Goal: Information Seeking & Learning: Learn about a topic

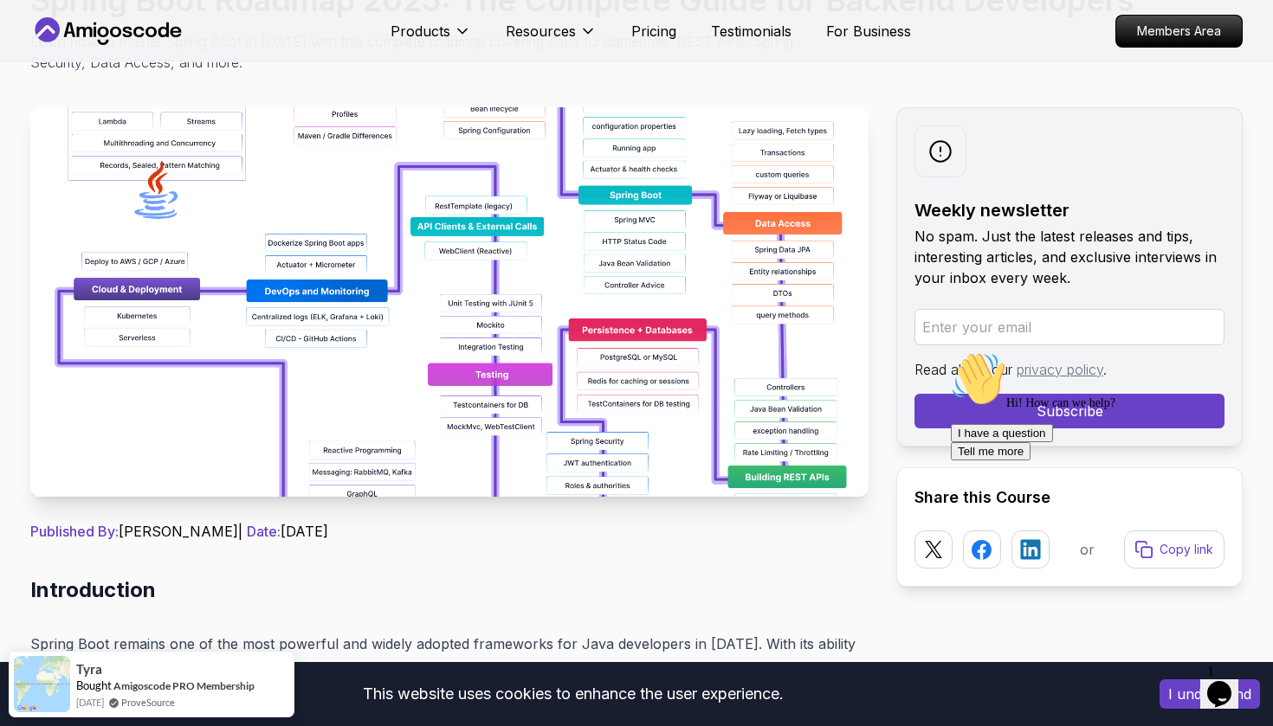
scroll to position [217, 0]
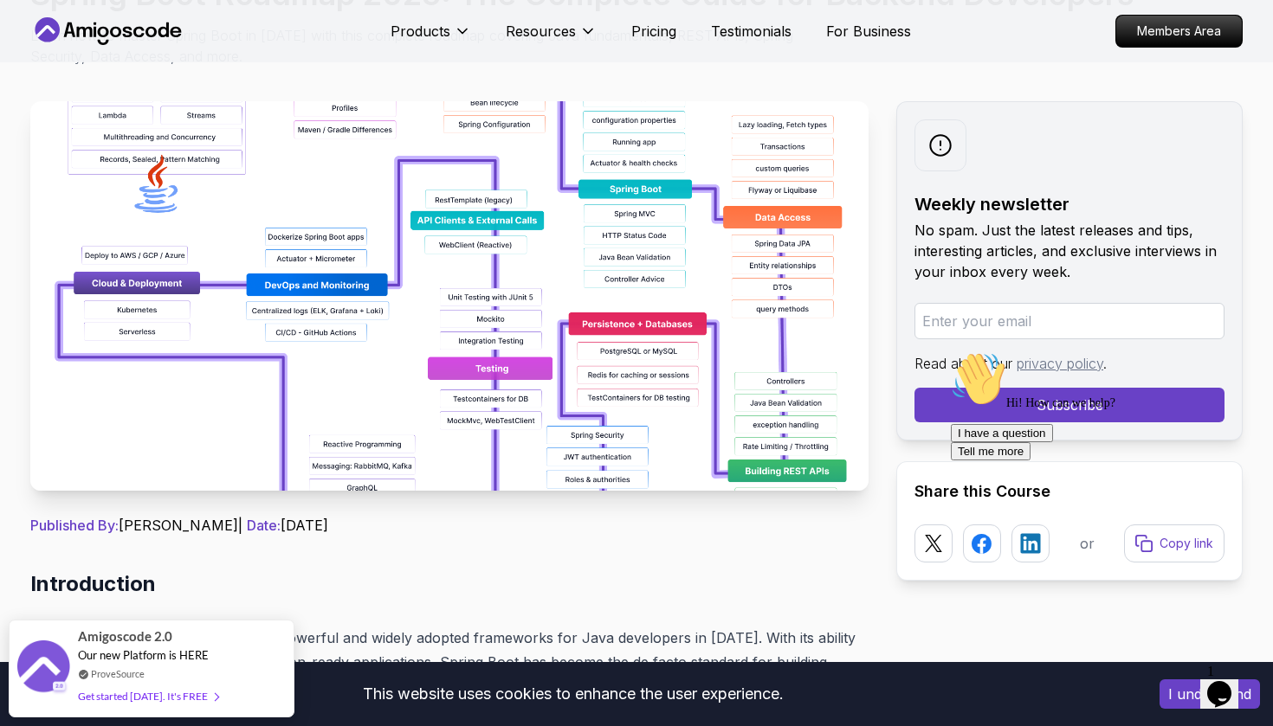
click at [404, 345] on img at bounding box center [449, 296] width 838 height 390
click at [501, 309] on img at bounding box center [449, 296] width 838 height 390
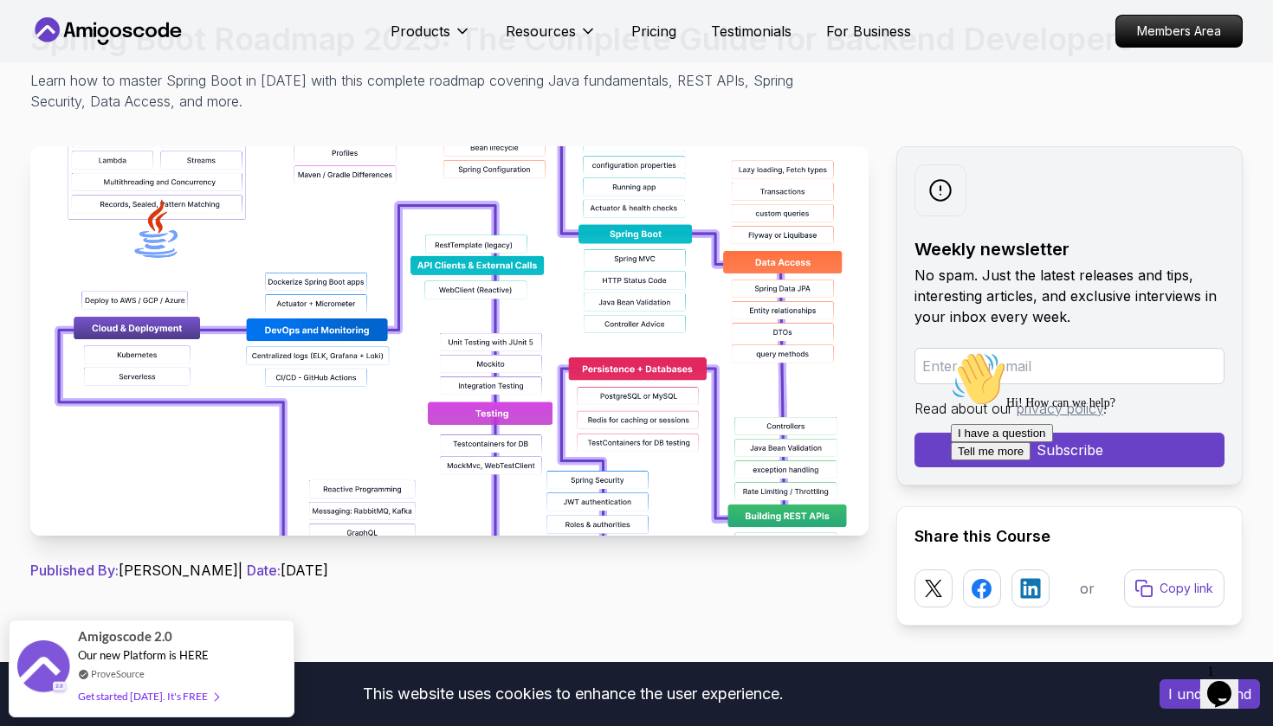
scroll to position [176, 0]
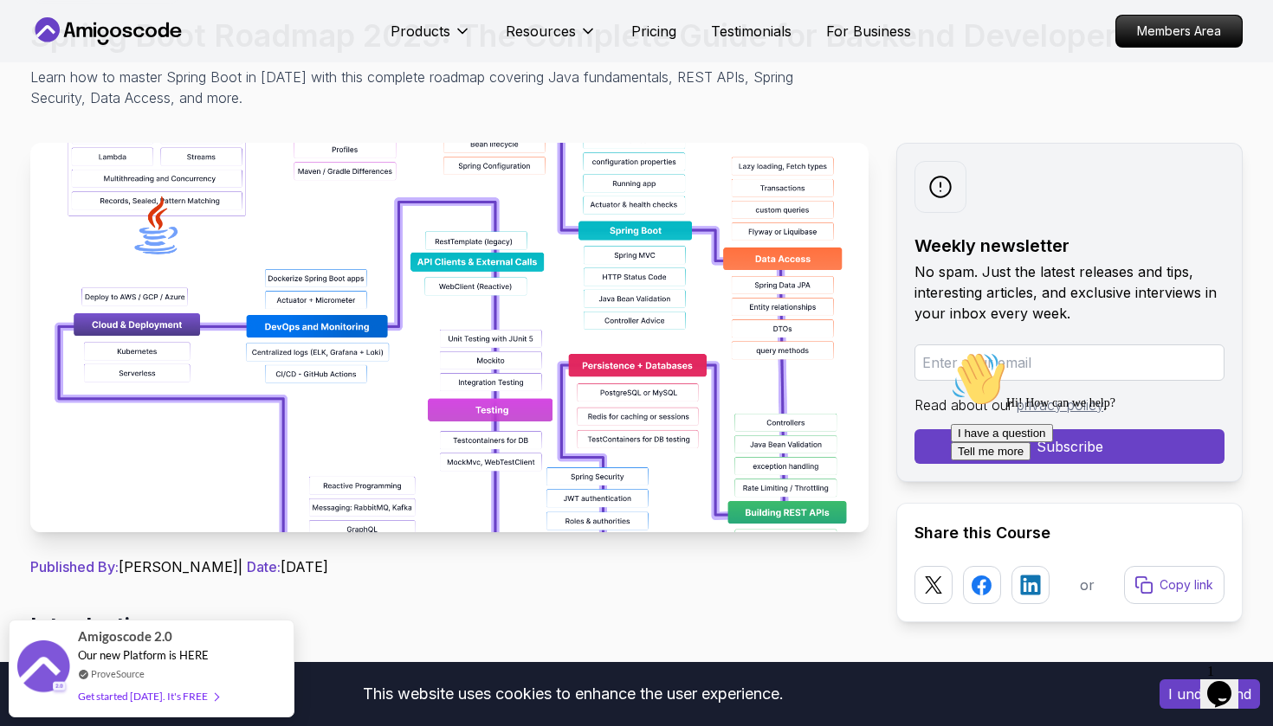
click at [703, 422] on img at bounding box center [449, 338] width 838 height 390
click at [446, 300] on img at bounding box center [449, 338] width 838 height 390
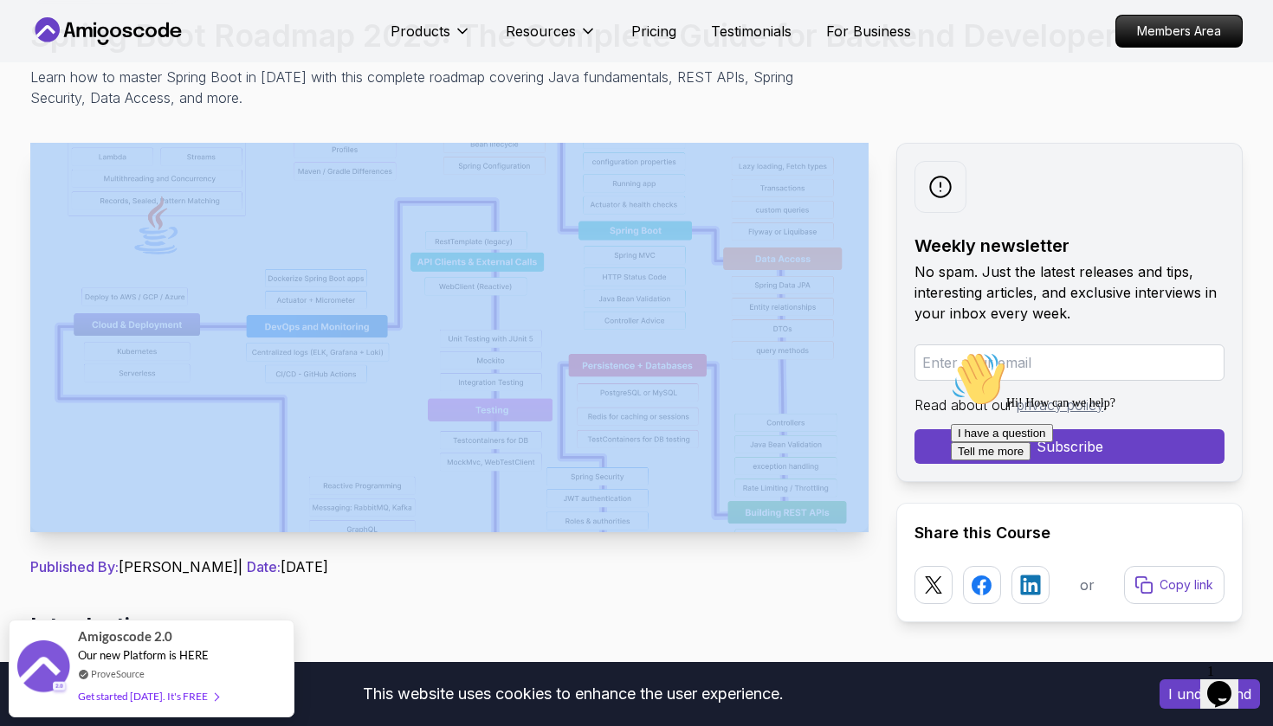
click at [446, 300] on img at bounding box center [449, 338] width 838 height 390
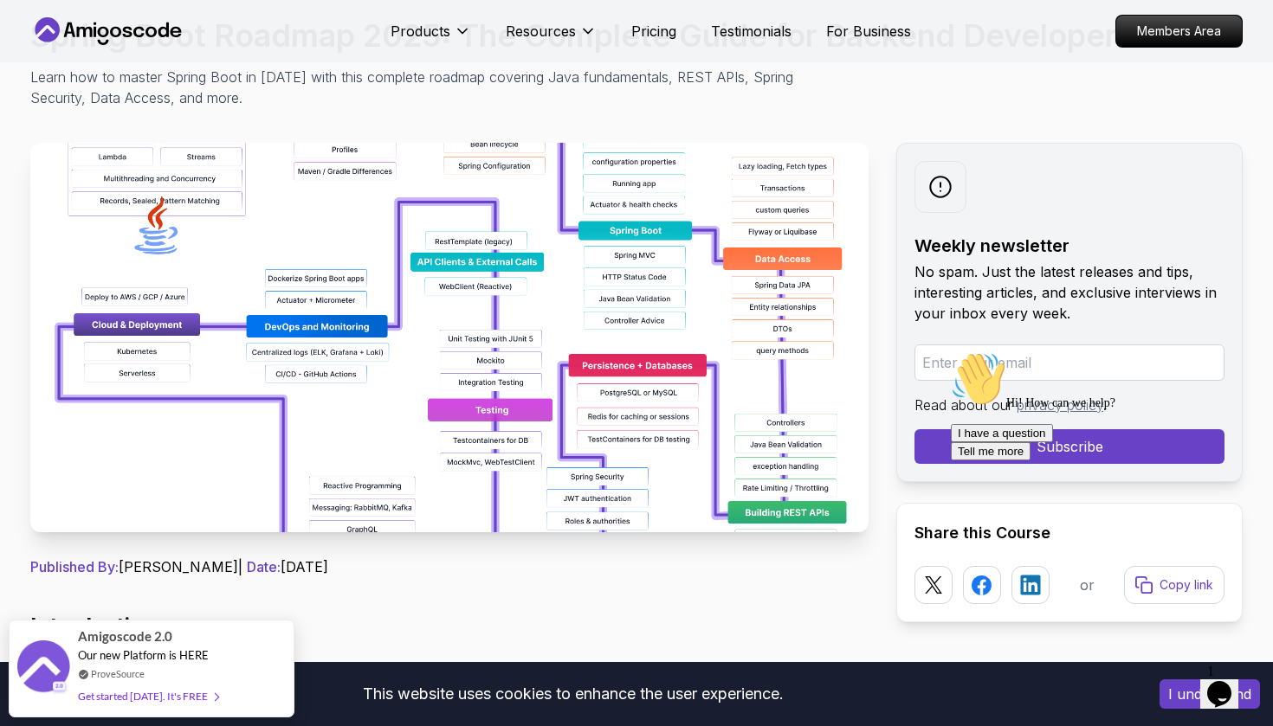
click at [446, 300] on img at bounding box center [449, 338] width 838 height 390
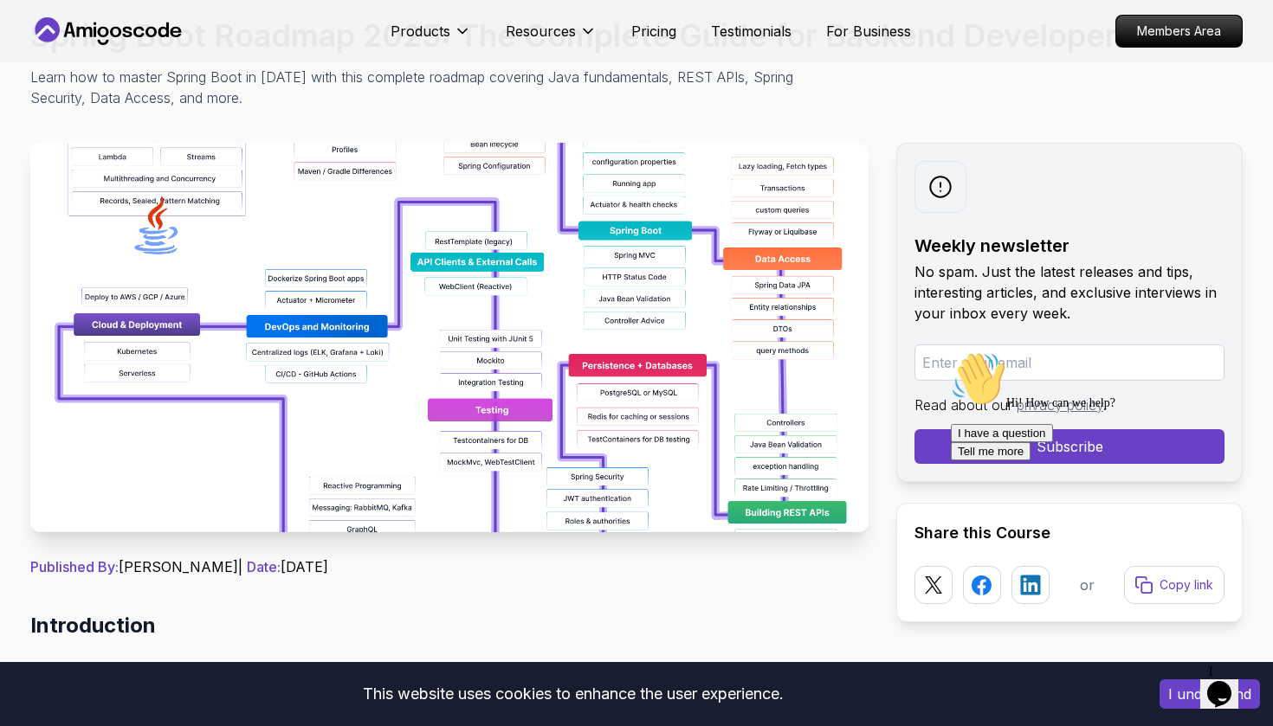
click at [446, 300] on img at bounding box center [449, 338] width 838 height 390
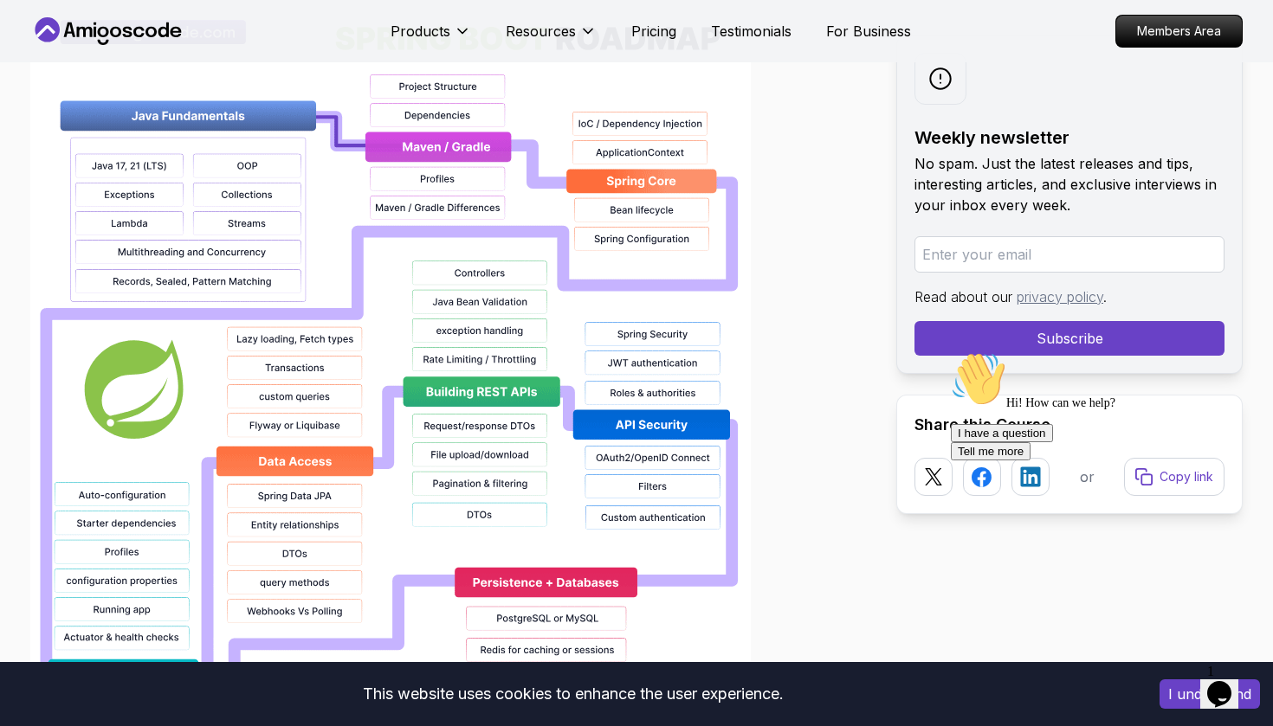
scroll to position [1309, 0]
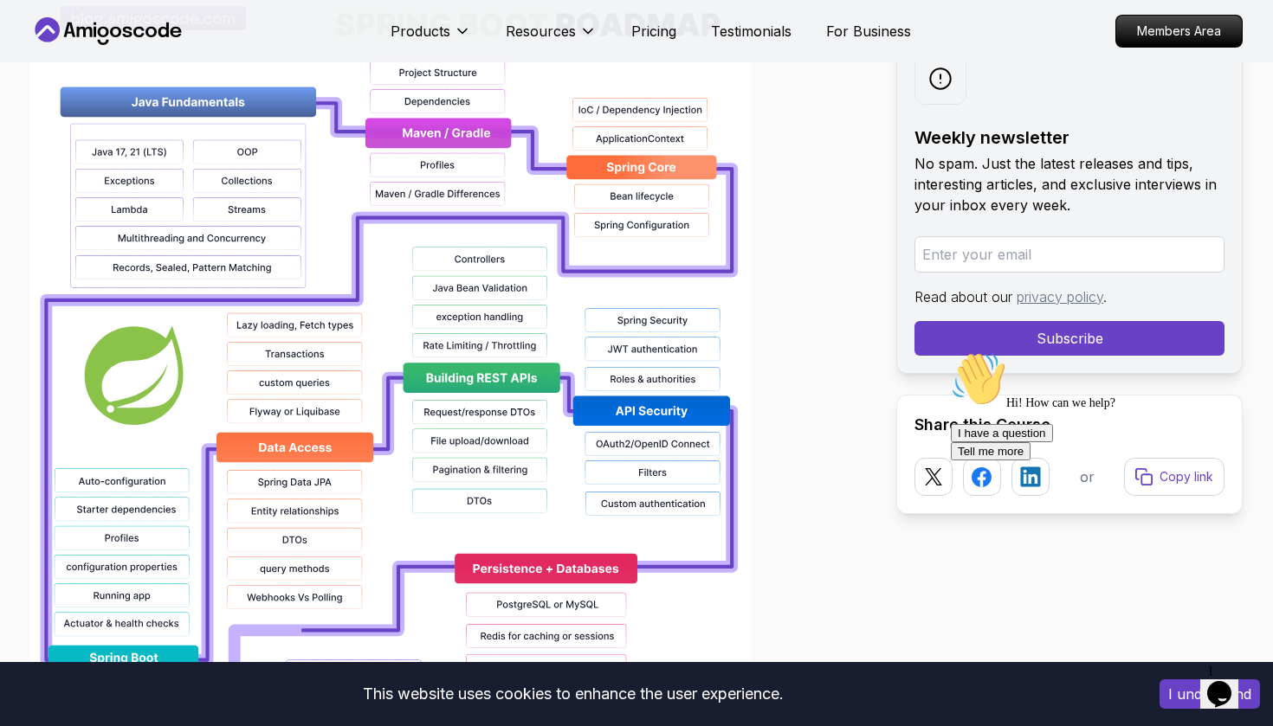
click at [435, 351] on img at bounding box center [390, 538] width 720 height 1108
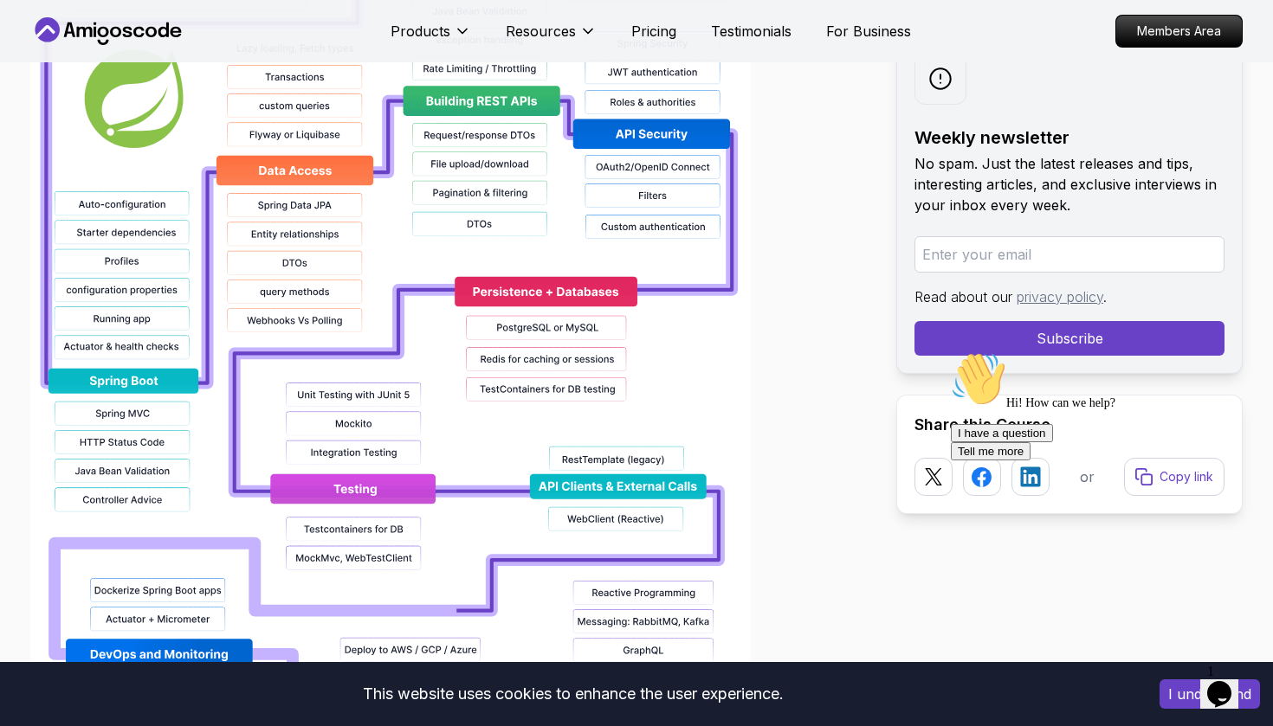
scroll to position [1595, 0]
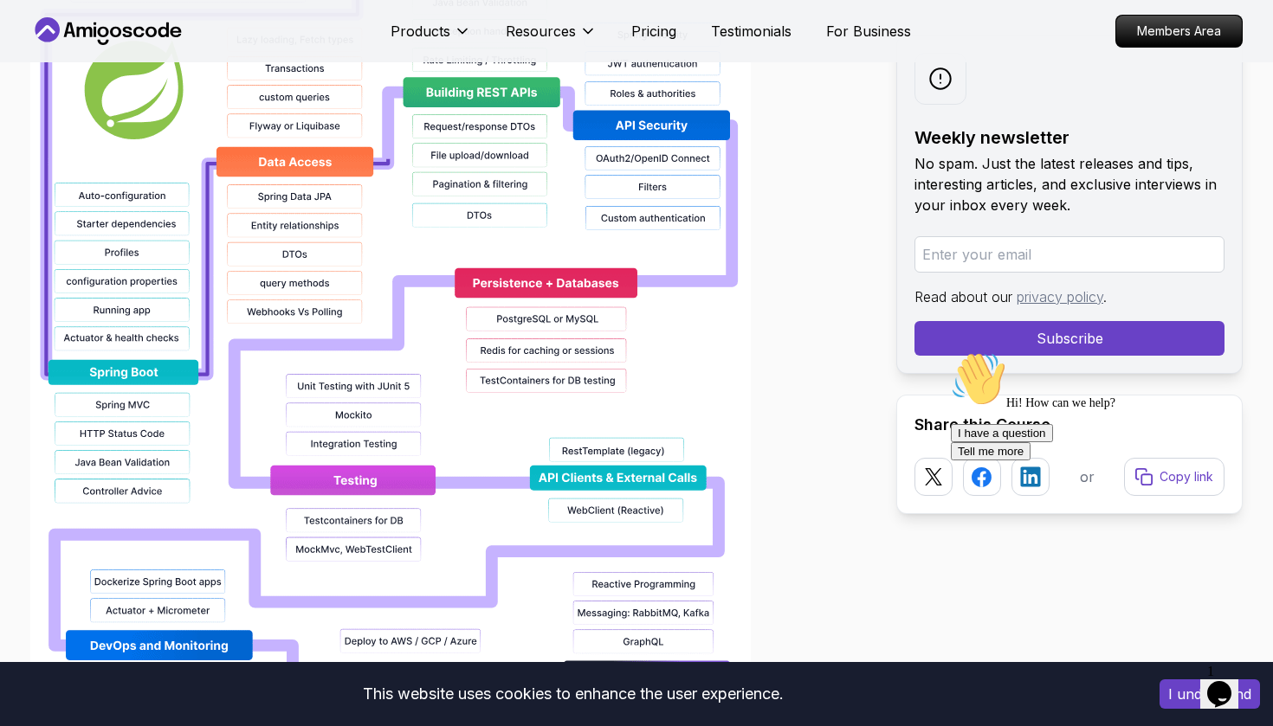
click at [440, 210] on img at bounding box center [390, 253] width 720 height 1108
